Goal: Task Accomplishment & Management: Manage account settings

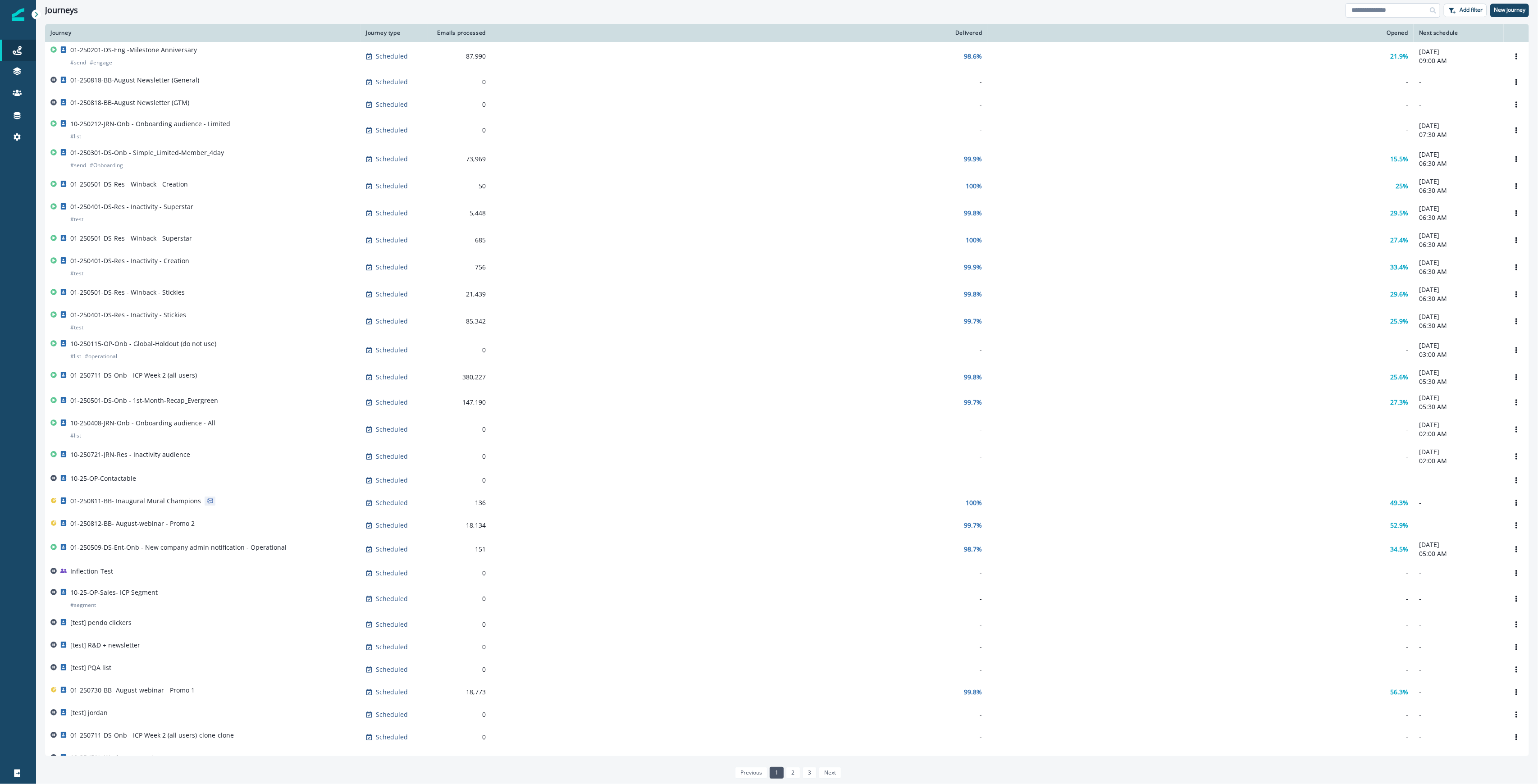
click at [1405, 10] on input at bounding box center [1393, 10] width 95 height 14
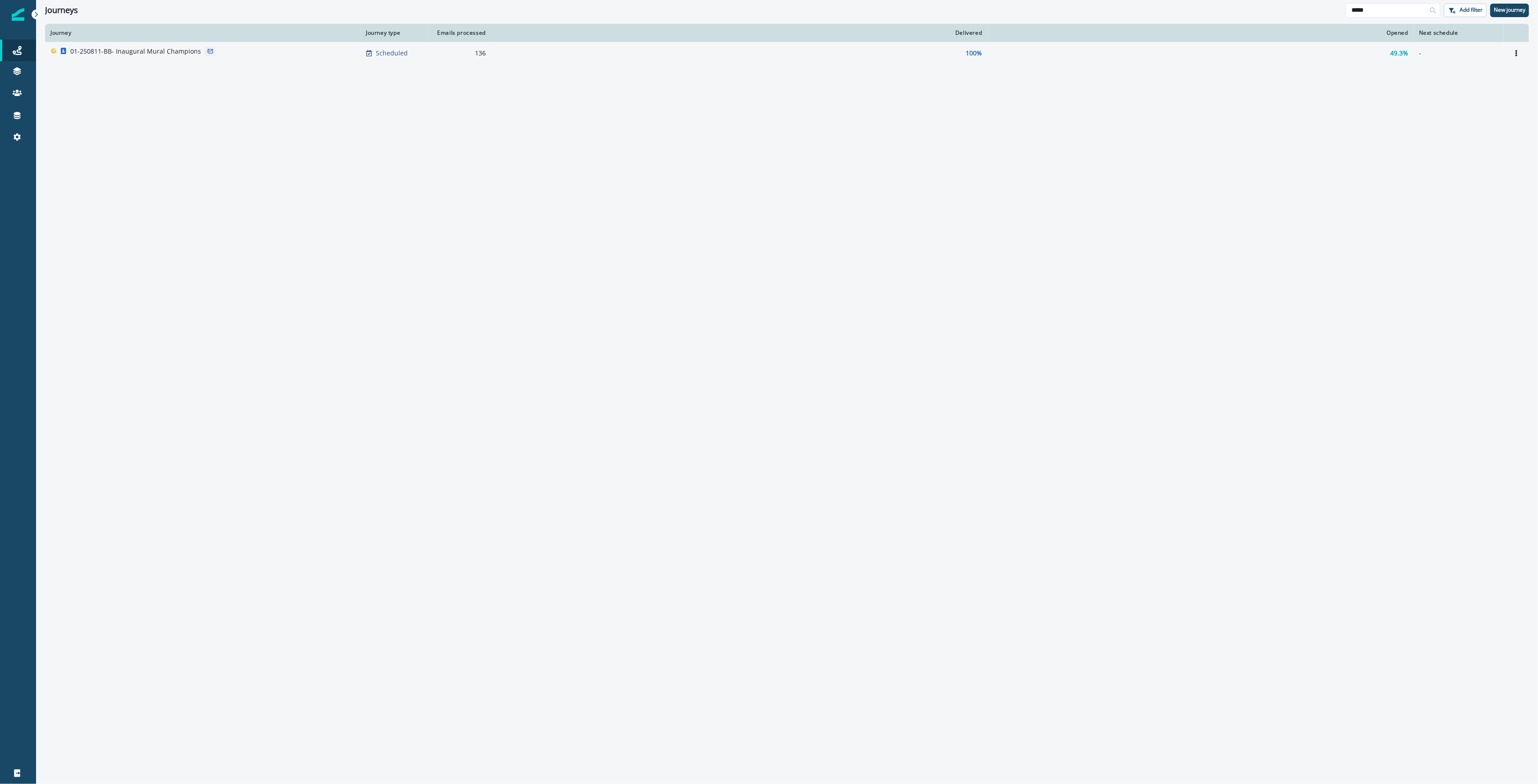
type input "*****"
click at [161, 51] on p "01-250811-BB- Inaugural Mural Champions" at bounding box center [135, 51] width 130 height 9
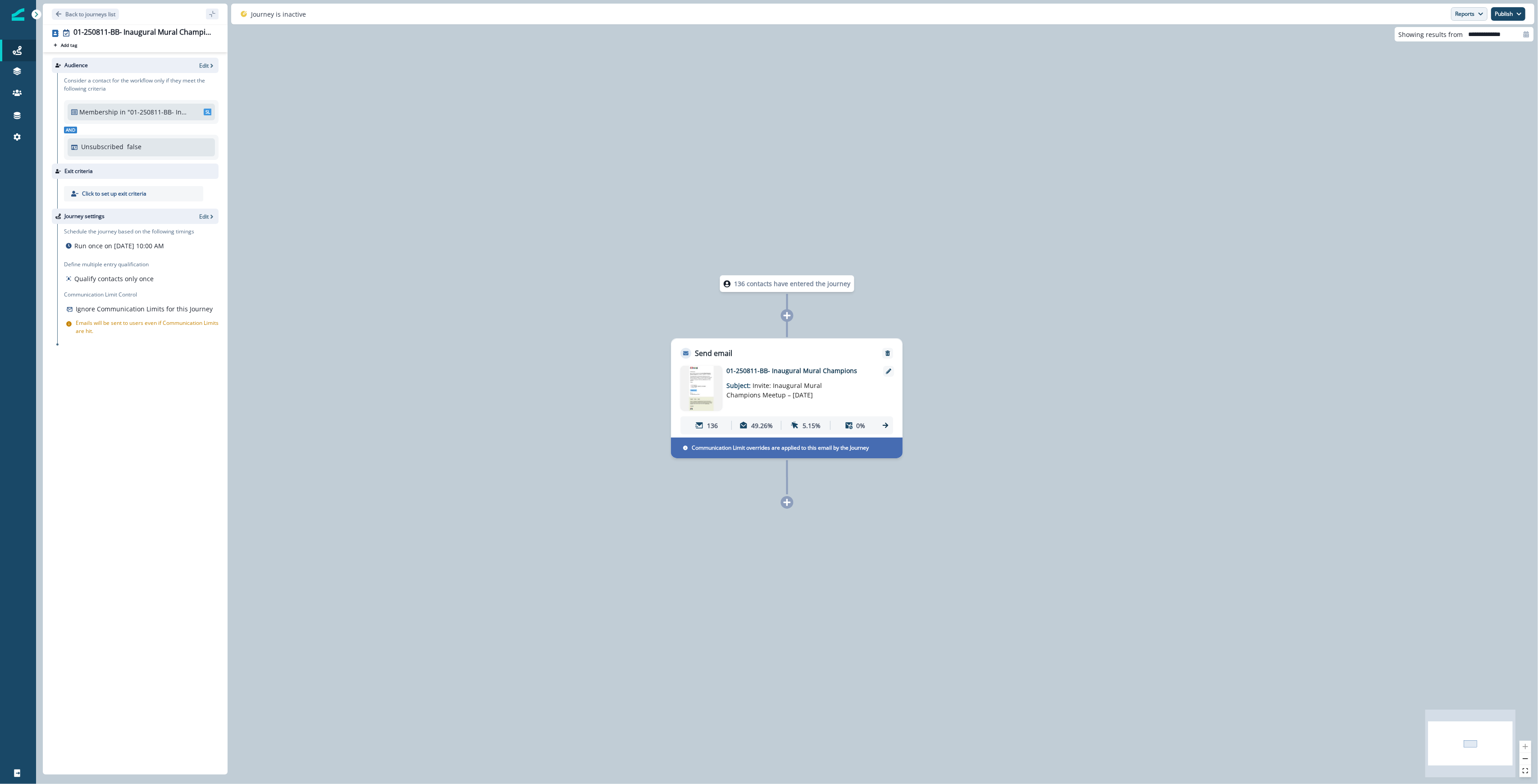
click at [1470, 19] on button "Reports" at bounding box center [1470, 14] width 37 height 14
click at [1441, 56] on p "Journey Member Report" at bounding box center [1440, 53] width 82 height 11
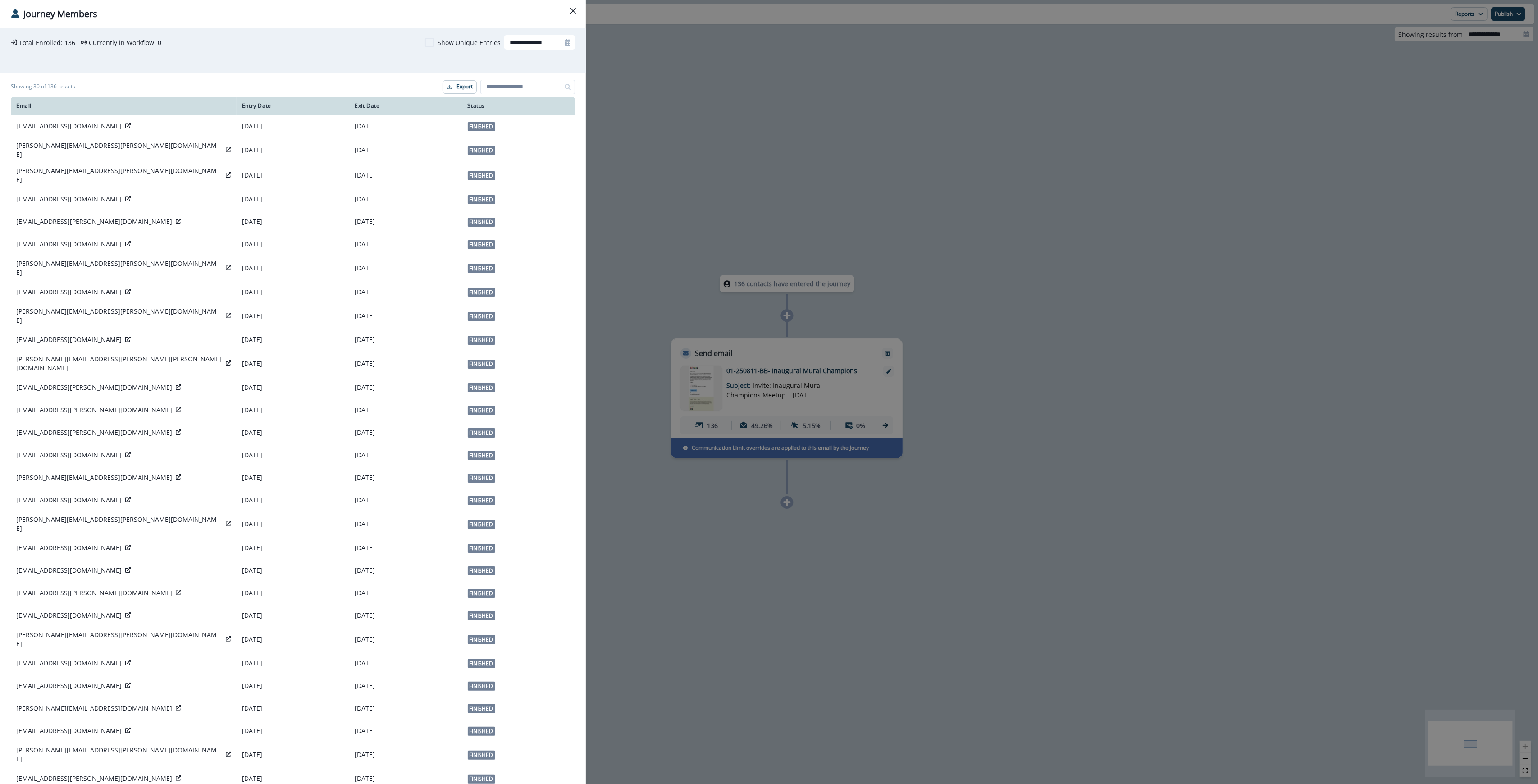
click at [128, 42] on p "Currently in Workflow:" at bounding box center [122, 43] width 67 height 10
click at [574, 10] on icon "Close" at bounding box center [573, 10] width 6 height 6
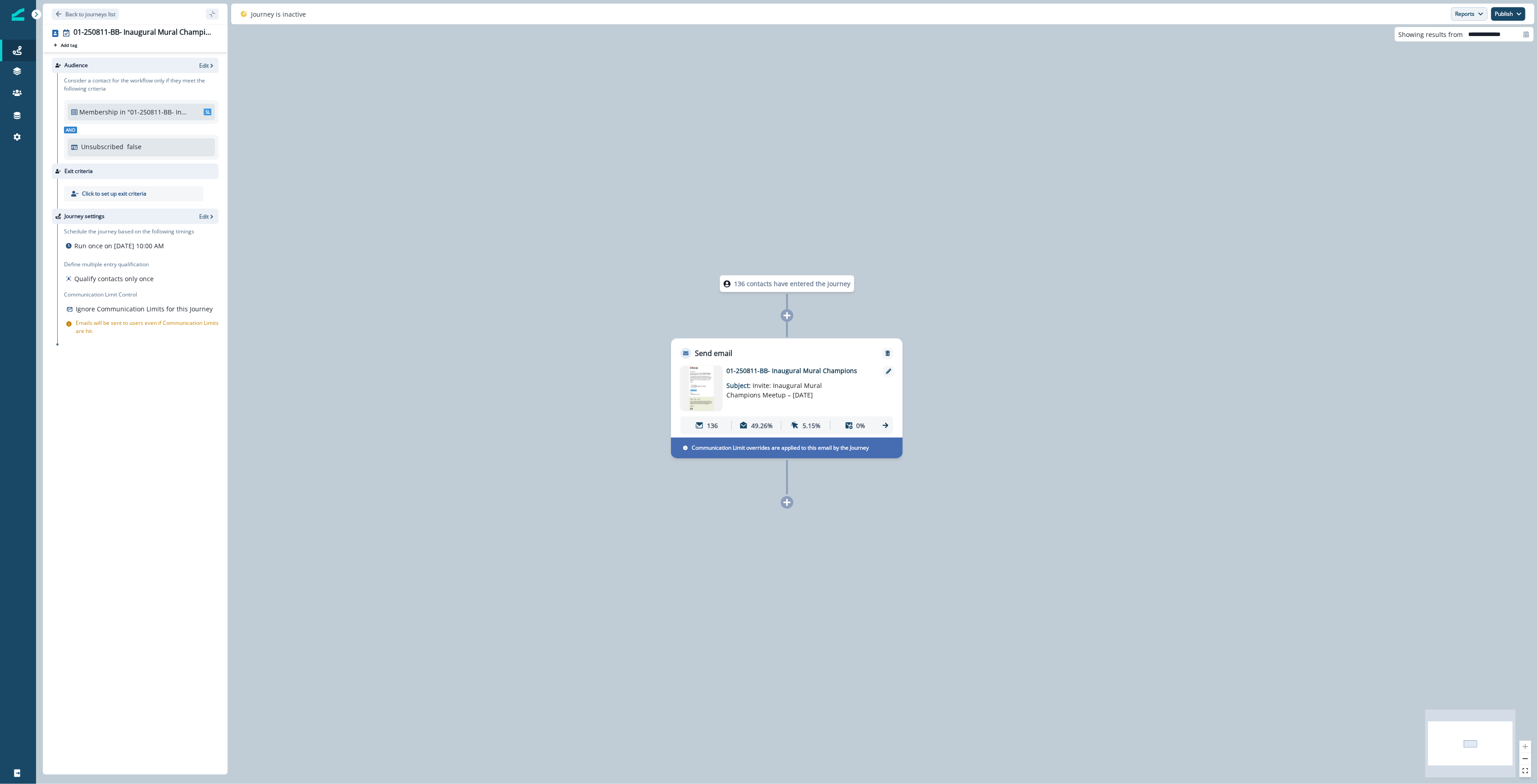
click at [1462, 18] on button "Reports" at bounding box center [1470, 14] width 37 height 14
click at [1446, 39] on button "Email Report" at bounding box center [1435, 37] width 102 height 16
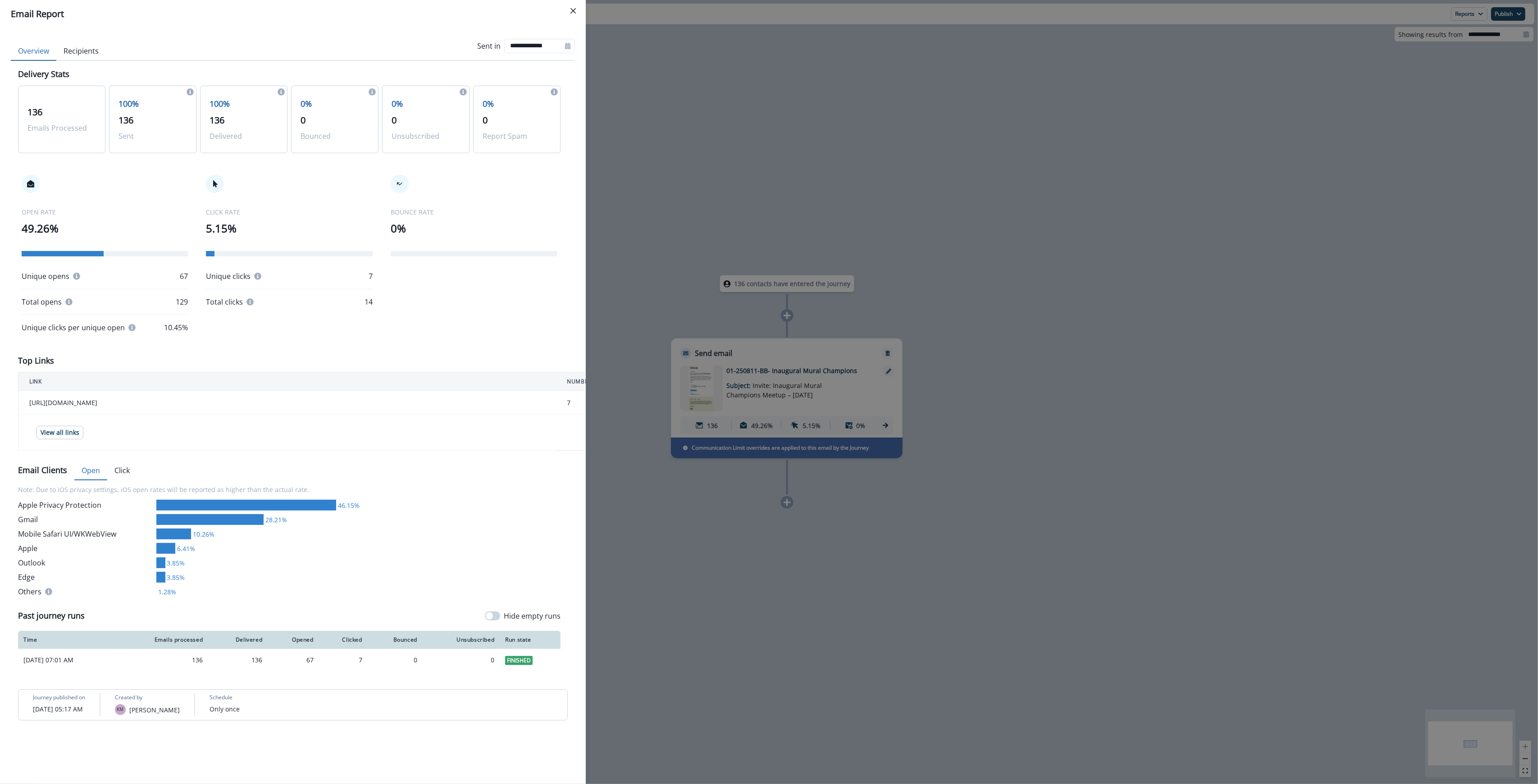
click at [78, 48] on button "Recipients" at bounding box center [81, 52] width 49 height 19
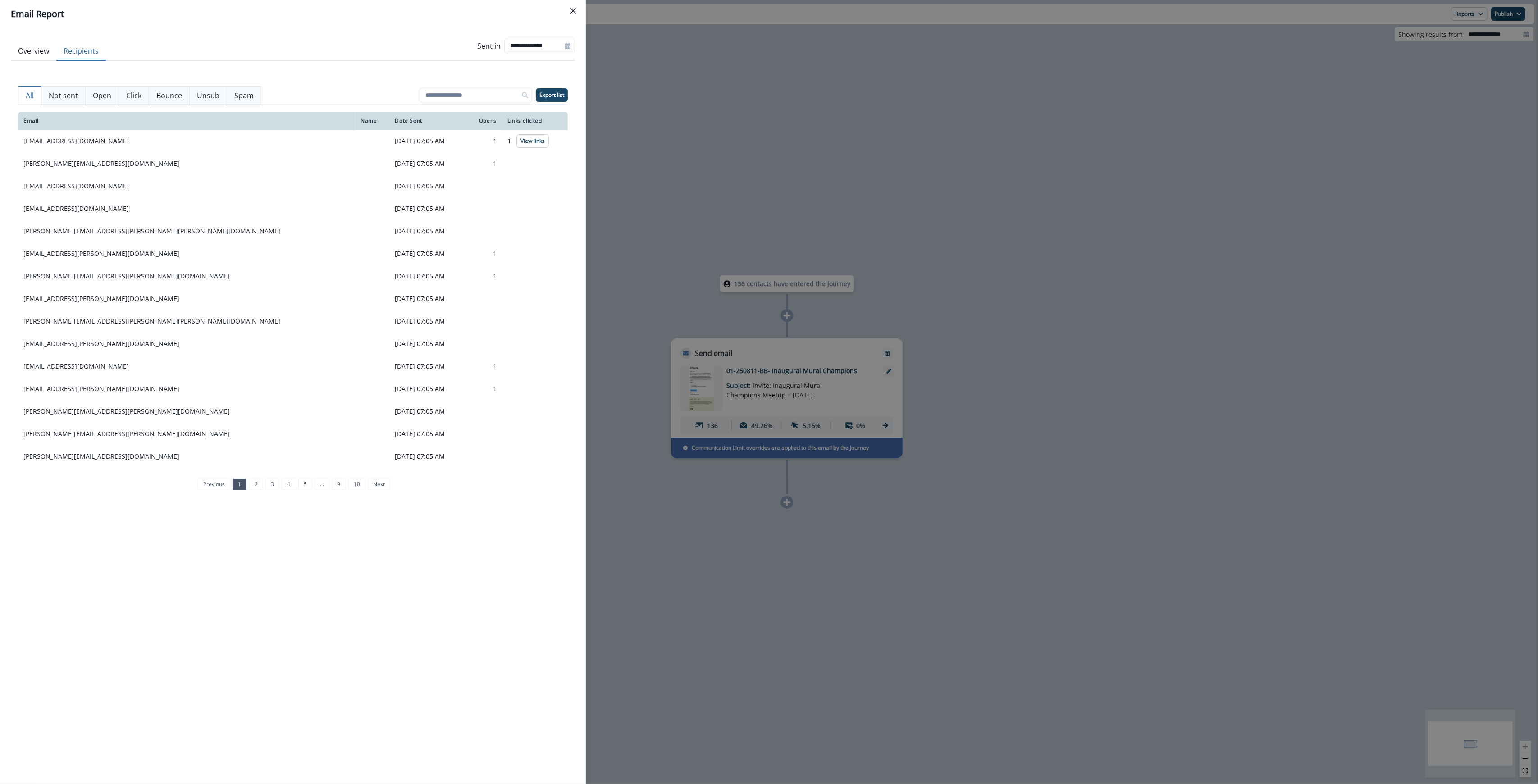
click at [62, 95] on p "Not sent" at bounding box center [63, 95] width 29 height 11
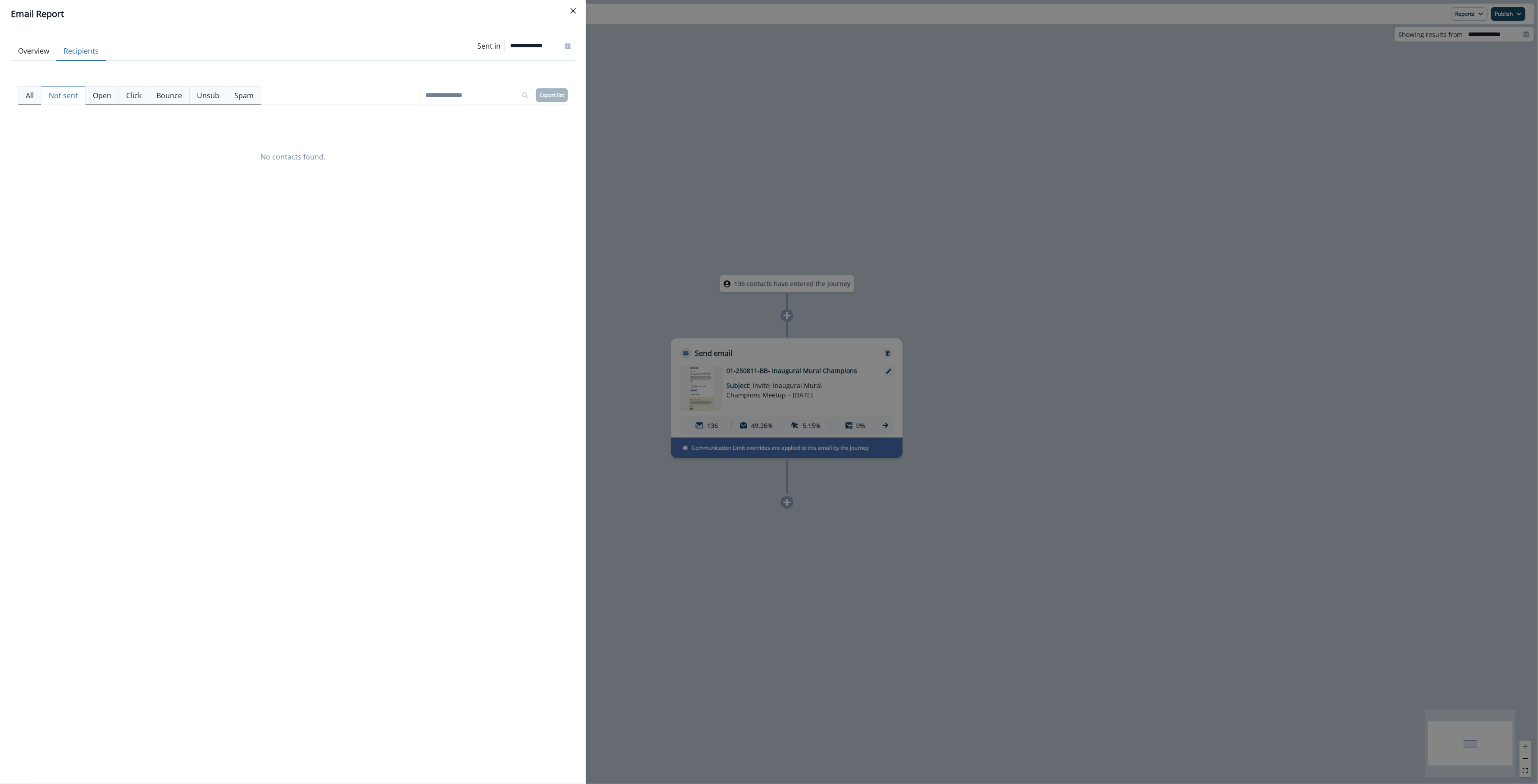
click at [213, 98] on p "Unsub" at bounding box center [208, 95] width 22 height 11
click at [170, 95] on p "Bounce" at bounding box center [169, 95] width 25 height 11
click at [136, 95] on p "Click" at bounding box center [134, 95] width 15 height 11
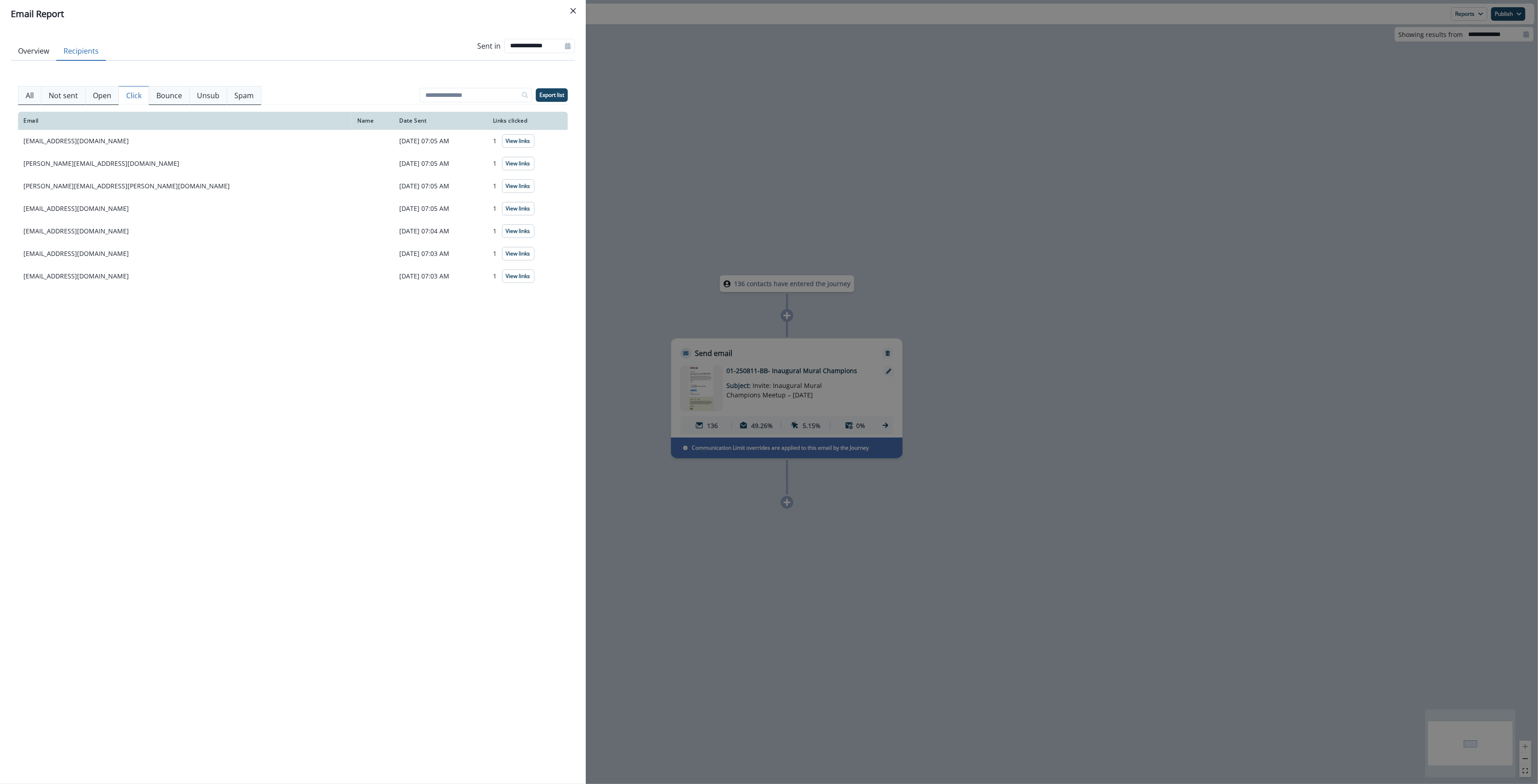
click at [96, 95] on p "Open" at bounding box center [102, 95] width 18 height 11
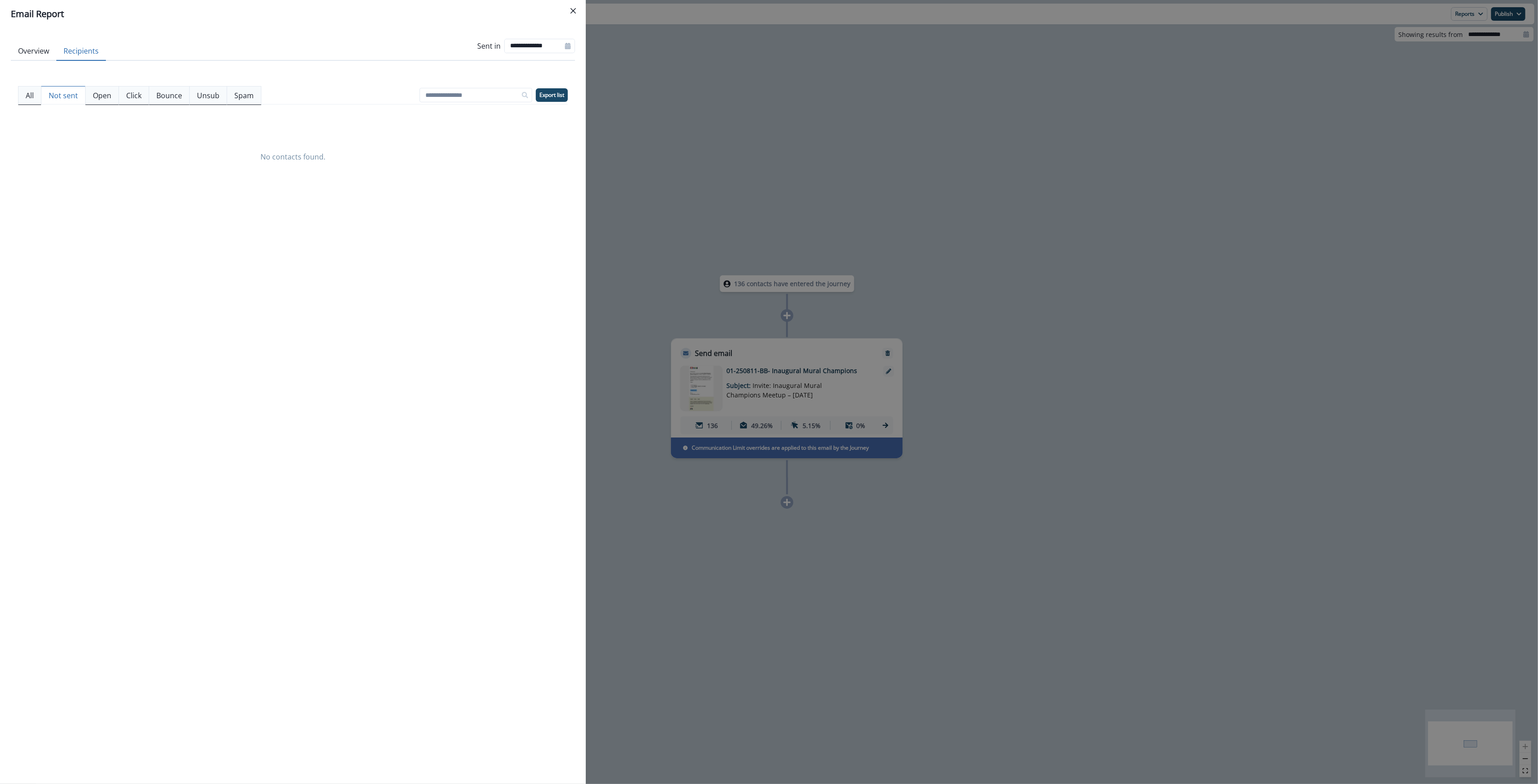
click at [71, 98] on p "Not sent" at bounding box center [63, 95] width 29 height 11
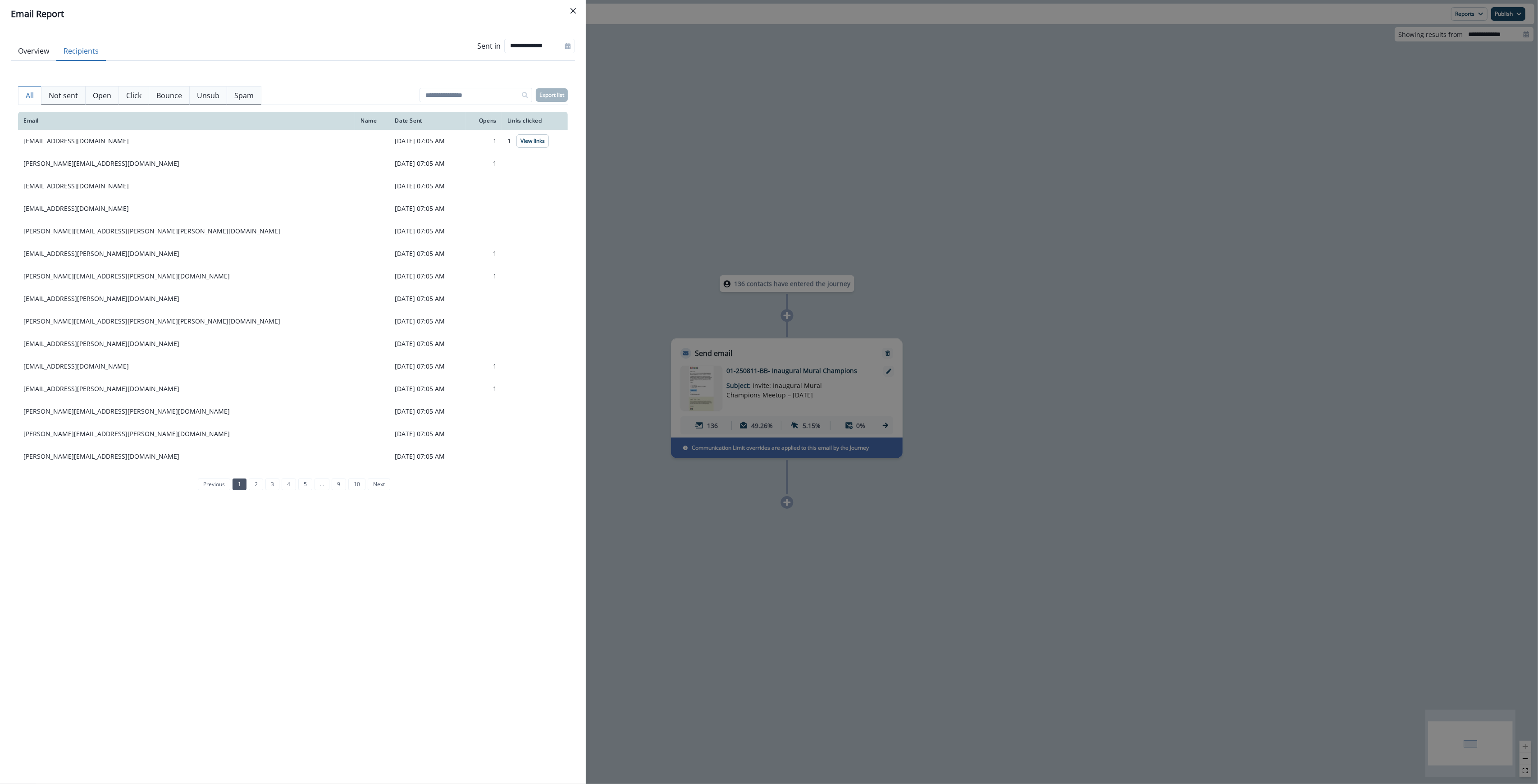
click at [28, 94] on p "All" at bounding box center [29, 95] width 8 height 11
click at [33, 48] on button "Overview" at bounding box center [33, 52] width 45 height 19
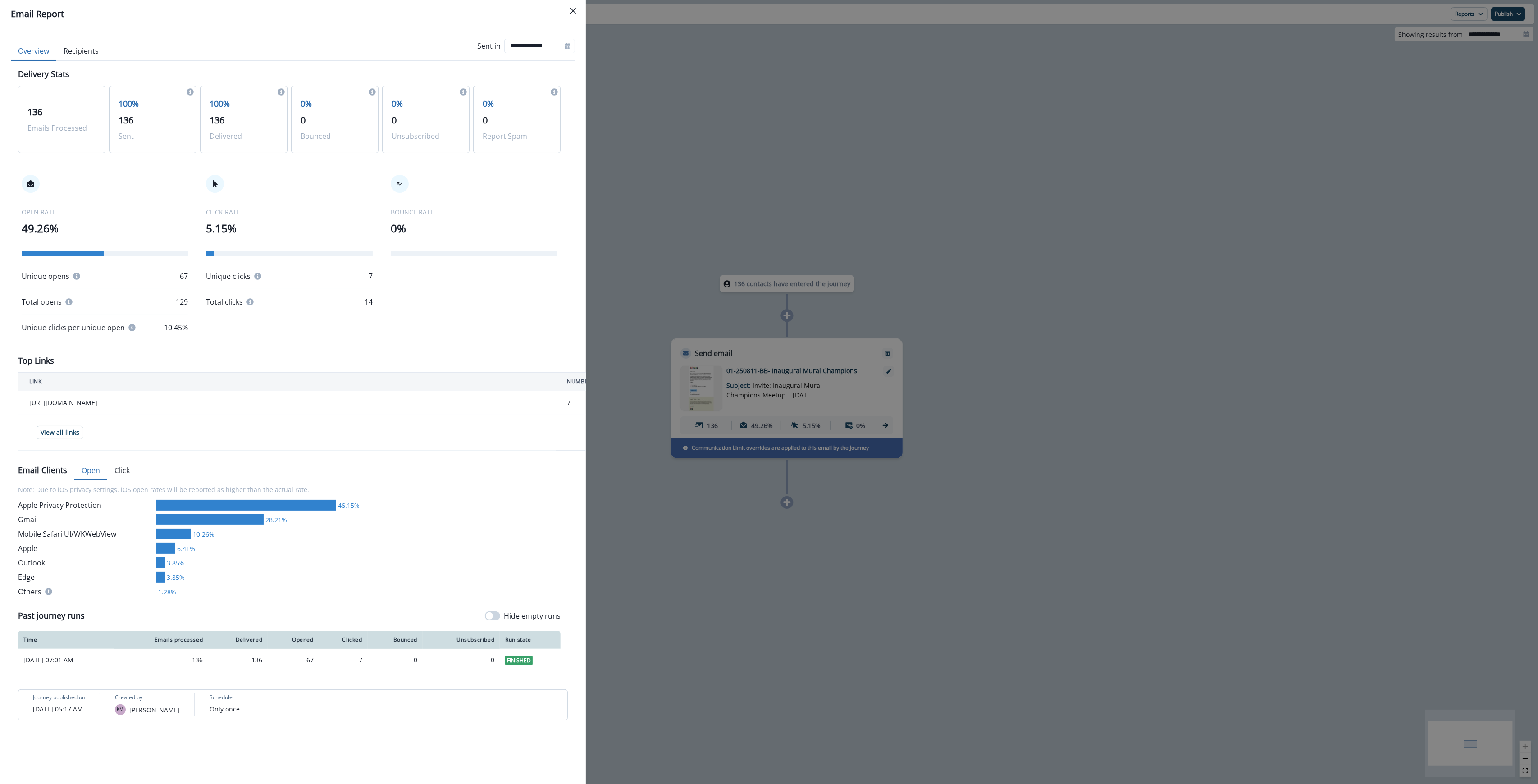
click at [567, 48] on icon at bounding box center [568, 46] width 6 height 6
select select "*"
select select "****"
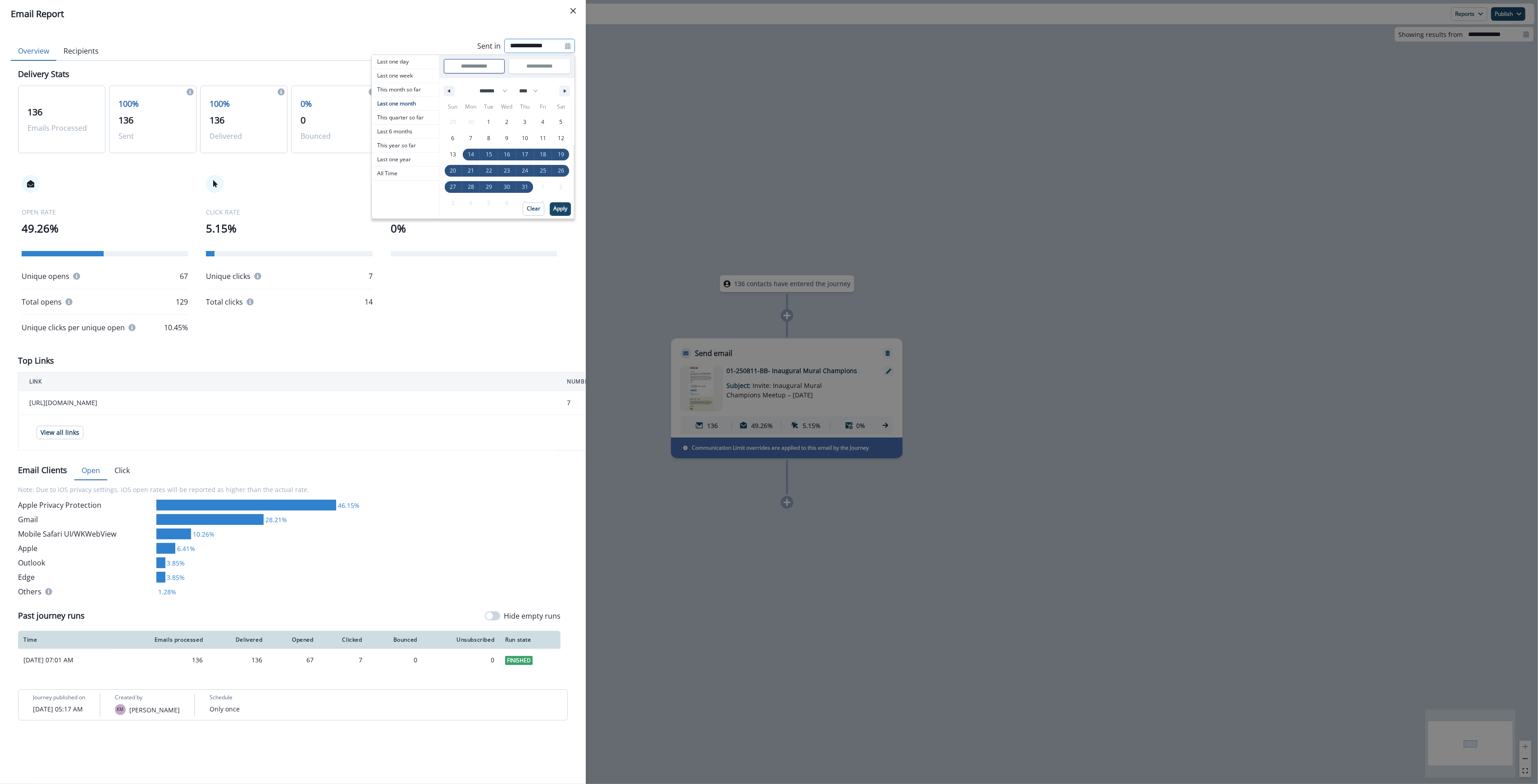
click at [416, 4] on header "Email Report" at bounding box center [292, 14] width 586 height 28
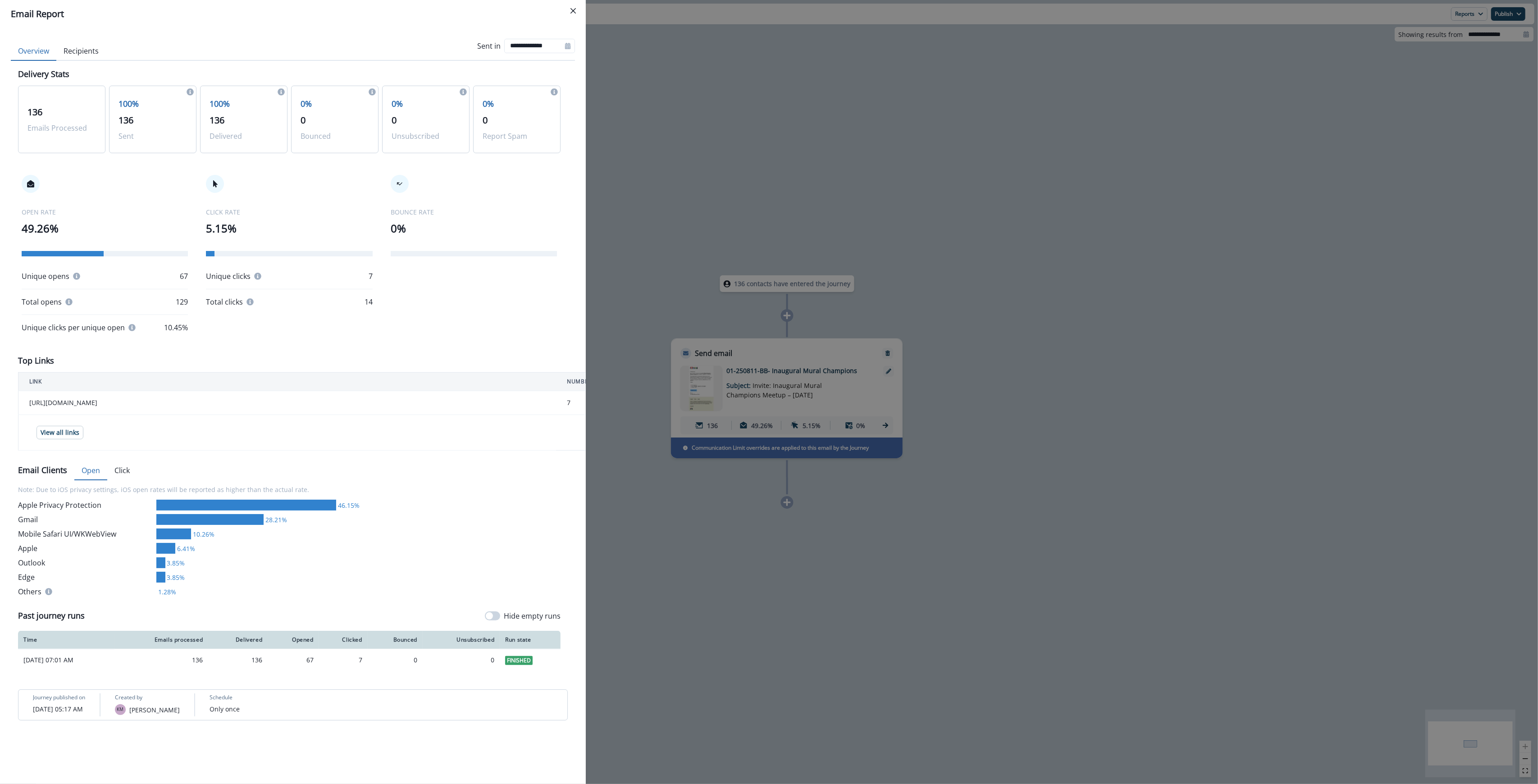
click at [69, 45] on button "Recipients" at bounding box center [81, 52] width 49 height 19
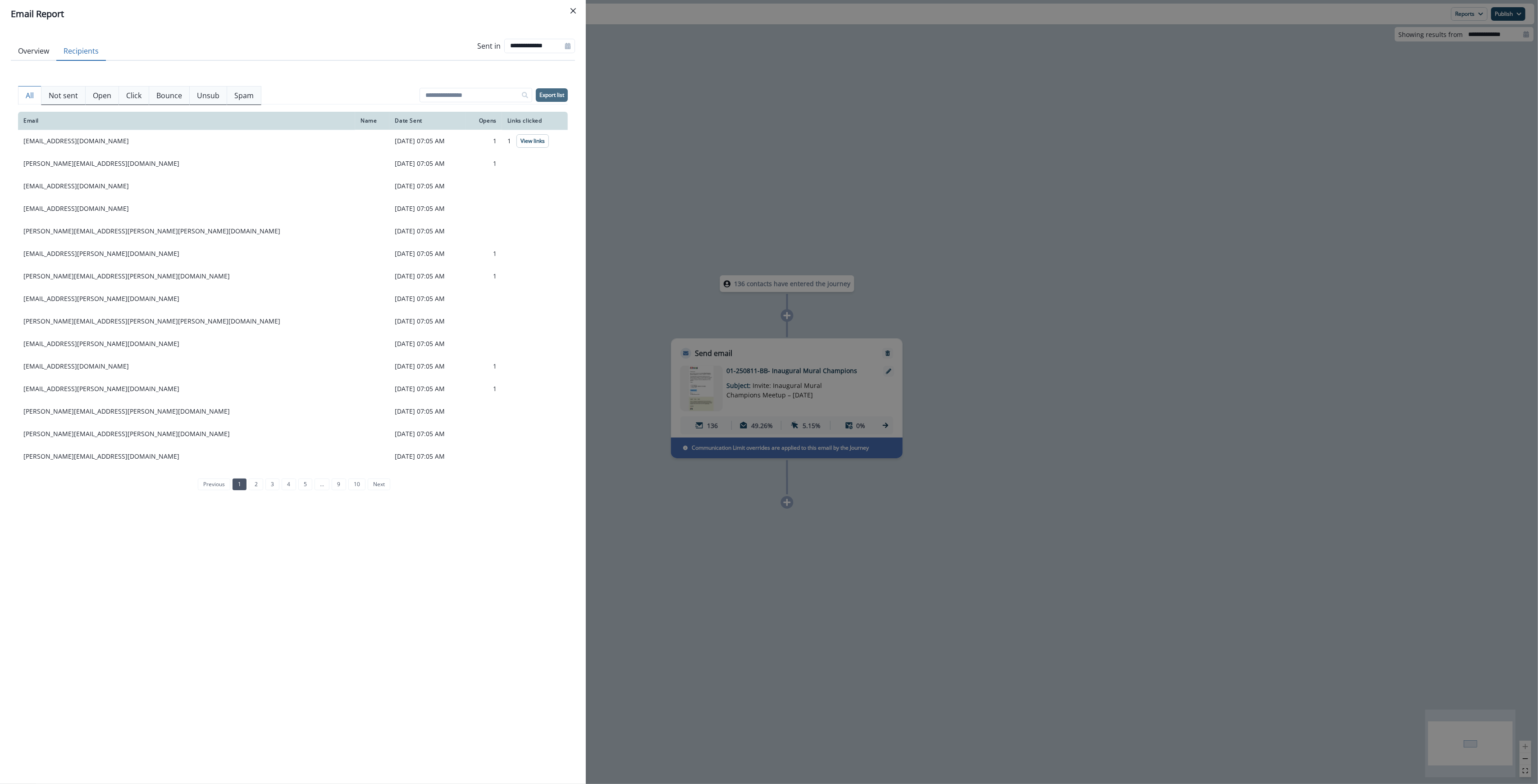
click at [560, 96] on p "Export list" at bounding box center [552, 95] width 25 height 6
click at [1502, 774] on icon "hide-exports" at bounding box center [1505, 773] width 8 height 8
click at [1459, 771] on p "journey_recipients_all_01-250811-BB- Inaugural Mural Champions [DATE]02.08.26 PM" at bounding box center [1455, 770] width 90 height 10
